Goal: Navigation & Orientation: Find specific page/section

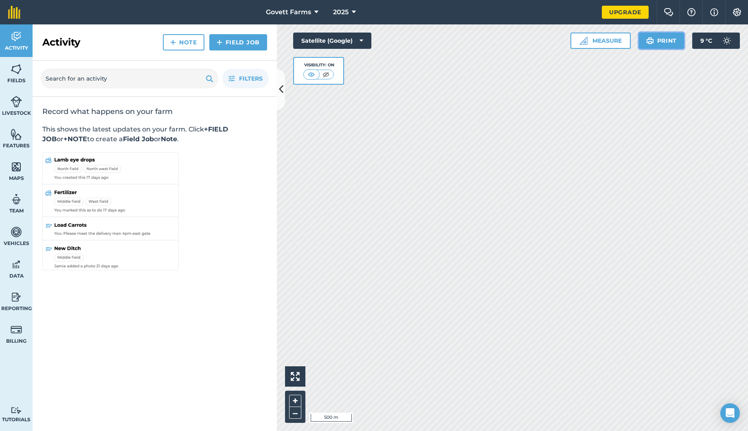
click at [653, 45] on img at bounding box center [650, 41] width 8 height 10
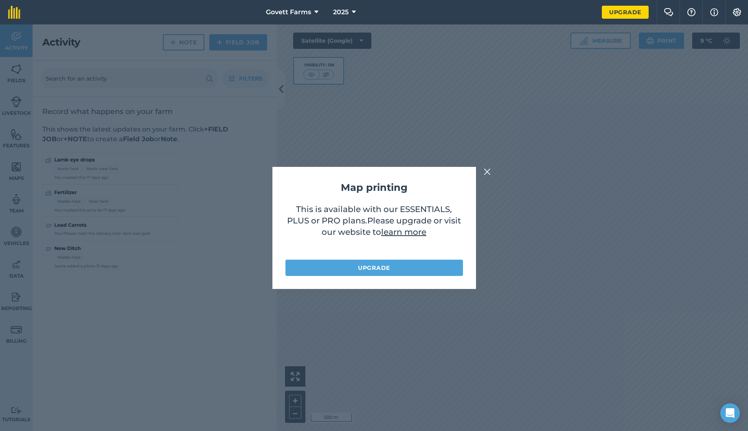
click at [487, 173] on img at bounding box center [487, 172] width 7 height 10
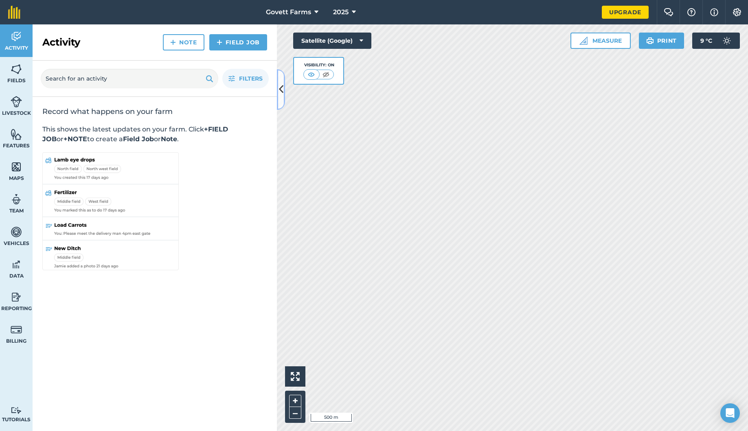
click at [281, 83] on icon at bounding box center [281, 89] width 4 height 14
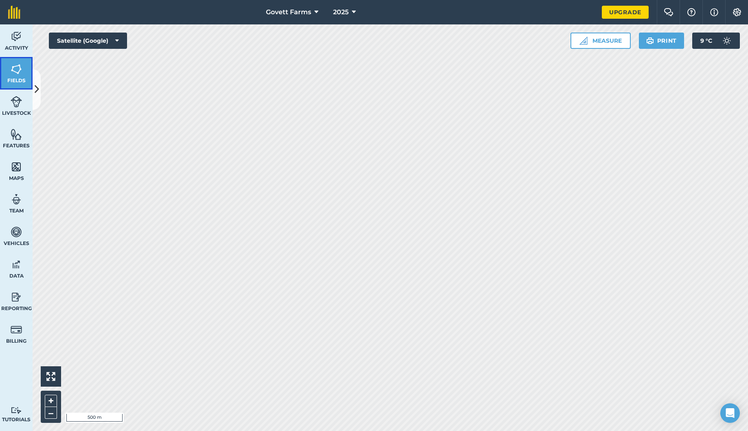
click at [26, 77] on link "Fields" at bounding box center [16, 73] width 33 height 33
click at [23, 79] on span "Fields" at bounding box center [16, 80] width 33 height 7
click at [38, 86] on icon at bounding box center [37, 89] width 4 height 14
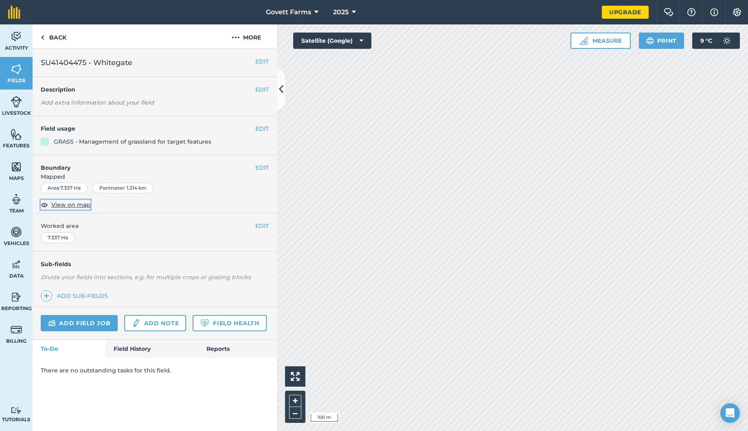
click at [44, 204] on img at bounding box center [44, 205] width 7 height 10
drag, startPoint x: 39, startPoint y: 205, endPoint x: 46, endPoint y: 205, distance: 7.3
click at [39, 205] on div "EDIT Boundary Mapped Area : 7.337 Ha Perimeter : 1.214 km View on map" at bounding box center [155, 184] width 244 height 59
click at [51, 40] on link "Back" at bounding box center [54, 36] width 42 height 24
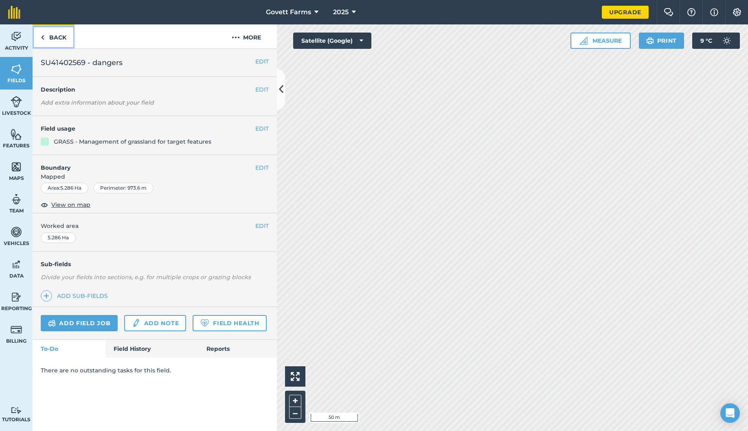
click at [51, 40] on link "Back" at bounding box center [54, 36] width 42 height 24
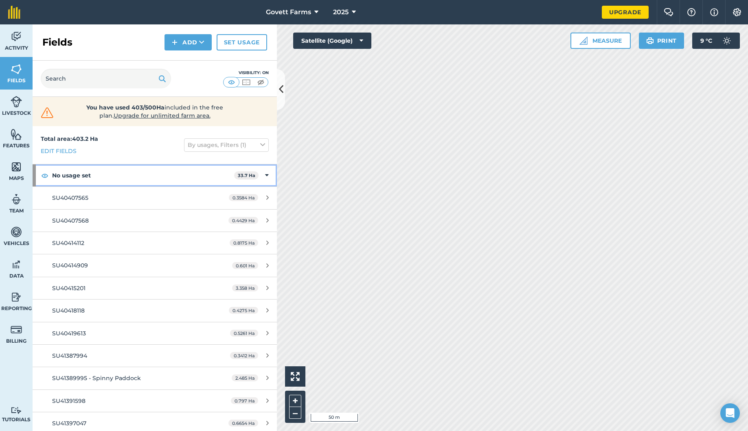
click at [266, 177] on icon at bounding box center [267, 175] width 4 height 9
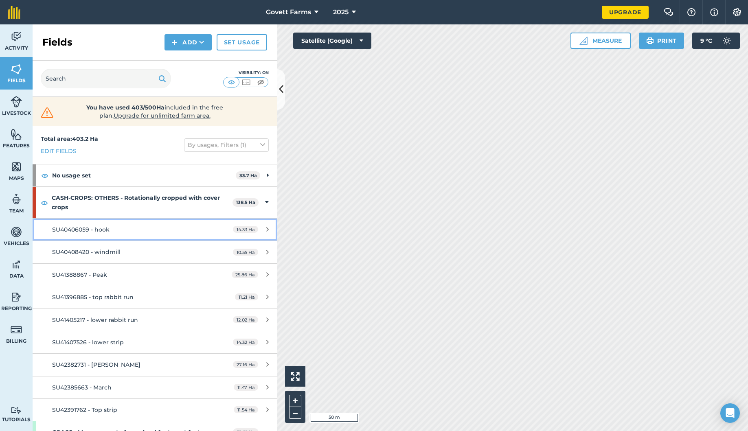
click at [169, 230] on div "SU40406059 - hook" at bounding box center [128, 229] width 153 height 9
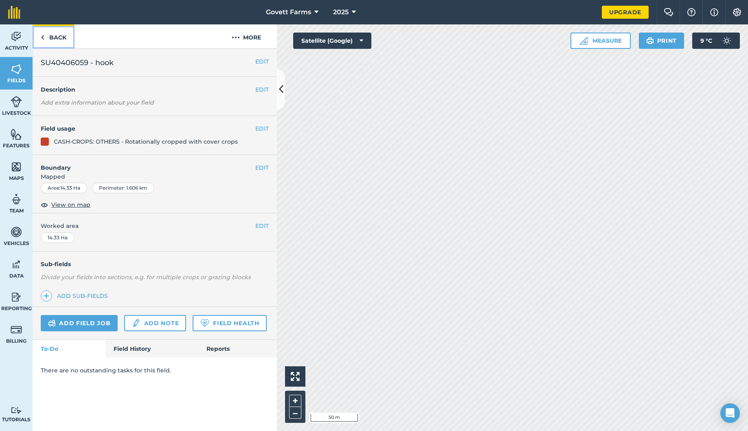
click at [68, 38] on link "Back" at bounding box center [54, 36] width 42 height 24
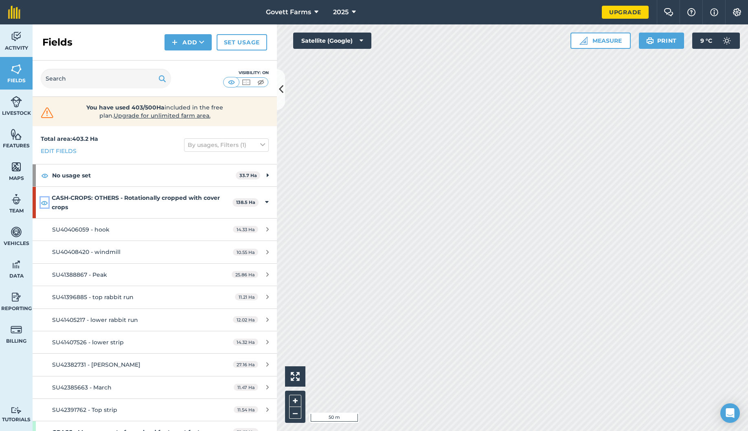
click at [42, 202] on img at bounding box center [44, 203] width 7 height 10
click at [46, 202] on img at bounding box center [44, 203] width 7 height 10
click at [284, 93] on button at bounding box center [281, 89] width 8 height 41
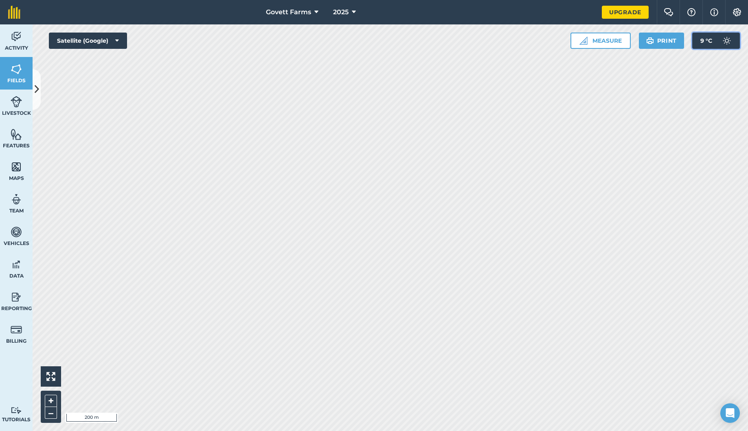
click at [726, 42] on img at bounding box center [727, 41] width 16 height 16
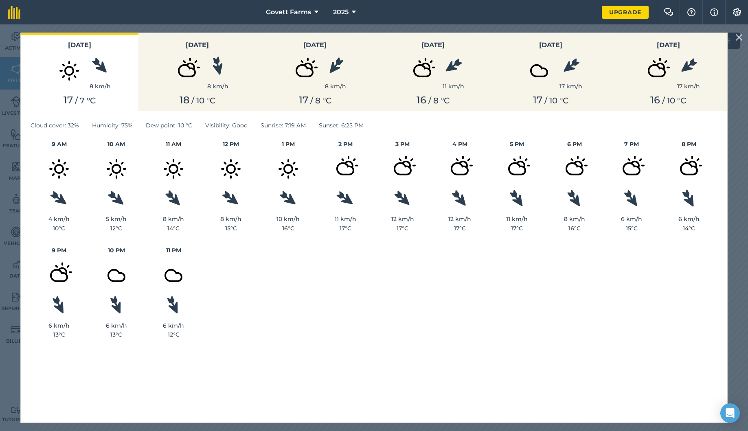
click at [738, 38] on img at bounding box center [738, 38] width 7 height 10
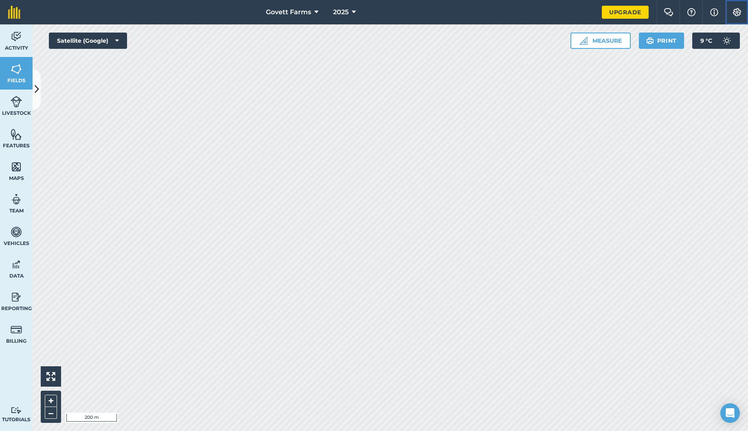
click at [739, 15] on img at bounding box center [737, 12] width 10 height 8
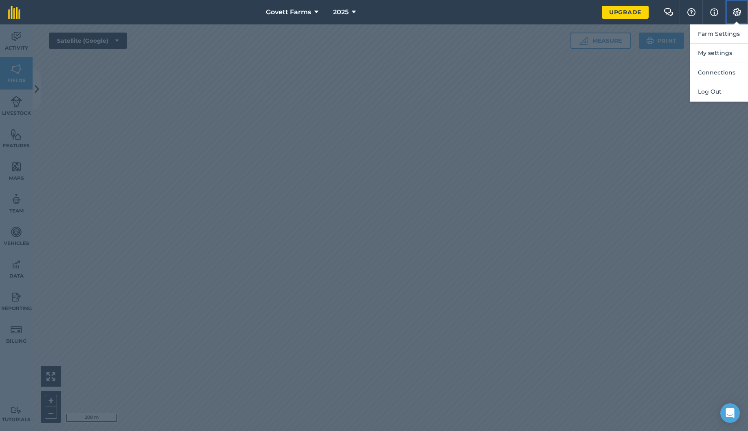
click at [739, 15] on img at bounding box center [737, 12] width 10 height 8
